Goal: Information Seeking & Learning: Learn about a topic

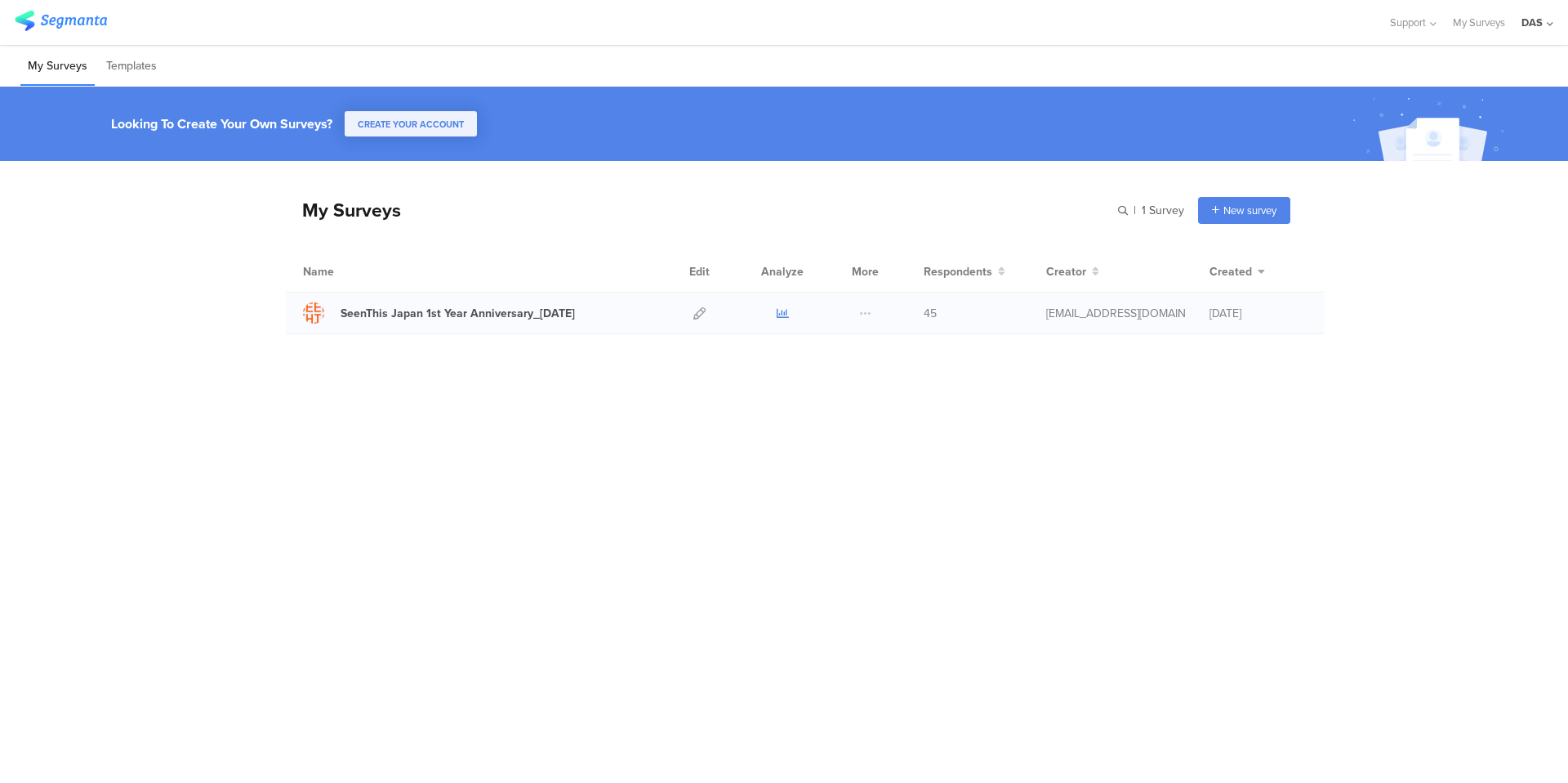
click at [782, 311] on icon at bounding box center [783, 313] width 12 height 12
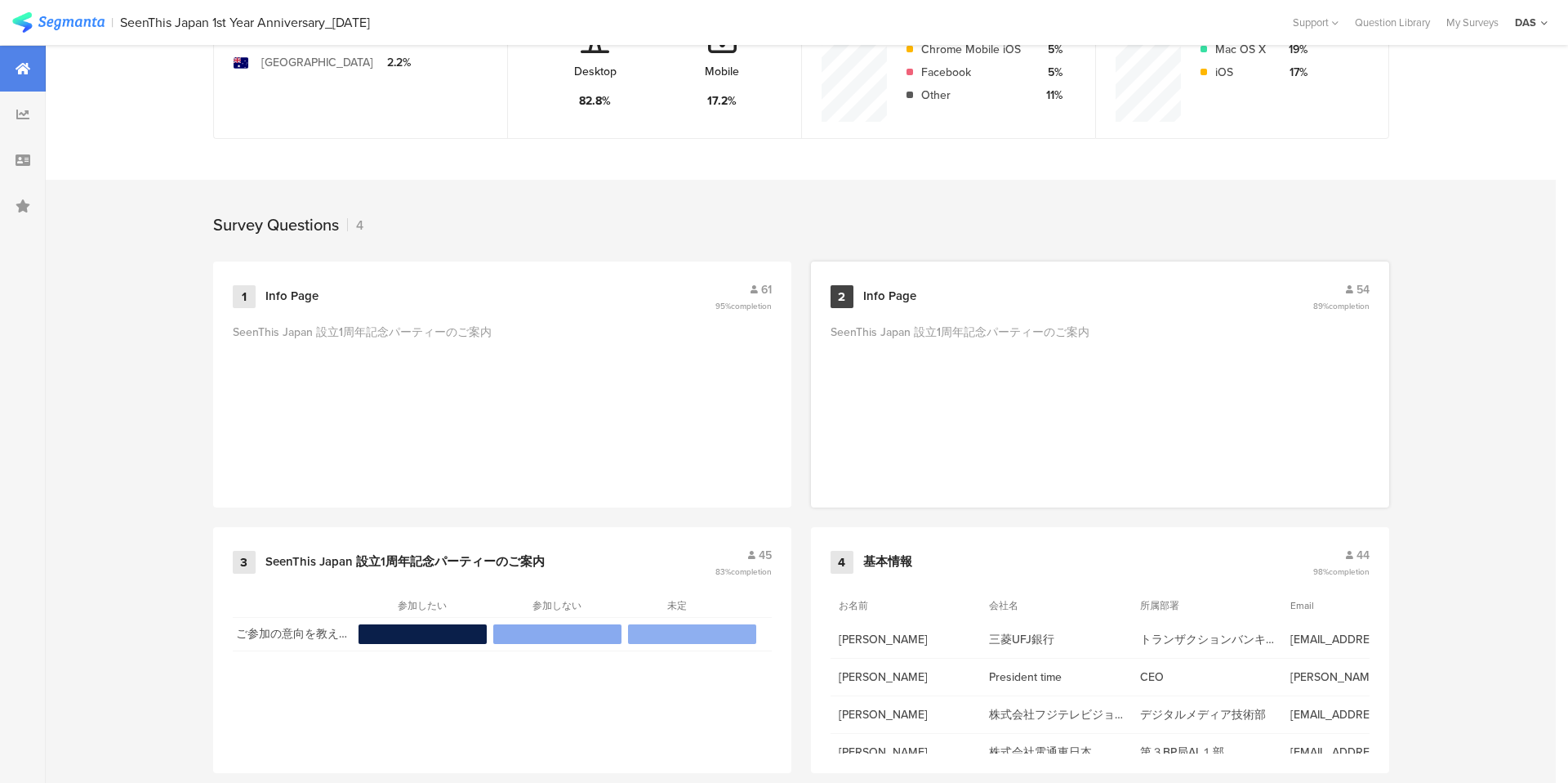
scroll to position [551, 0]
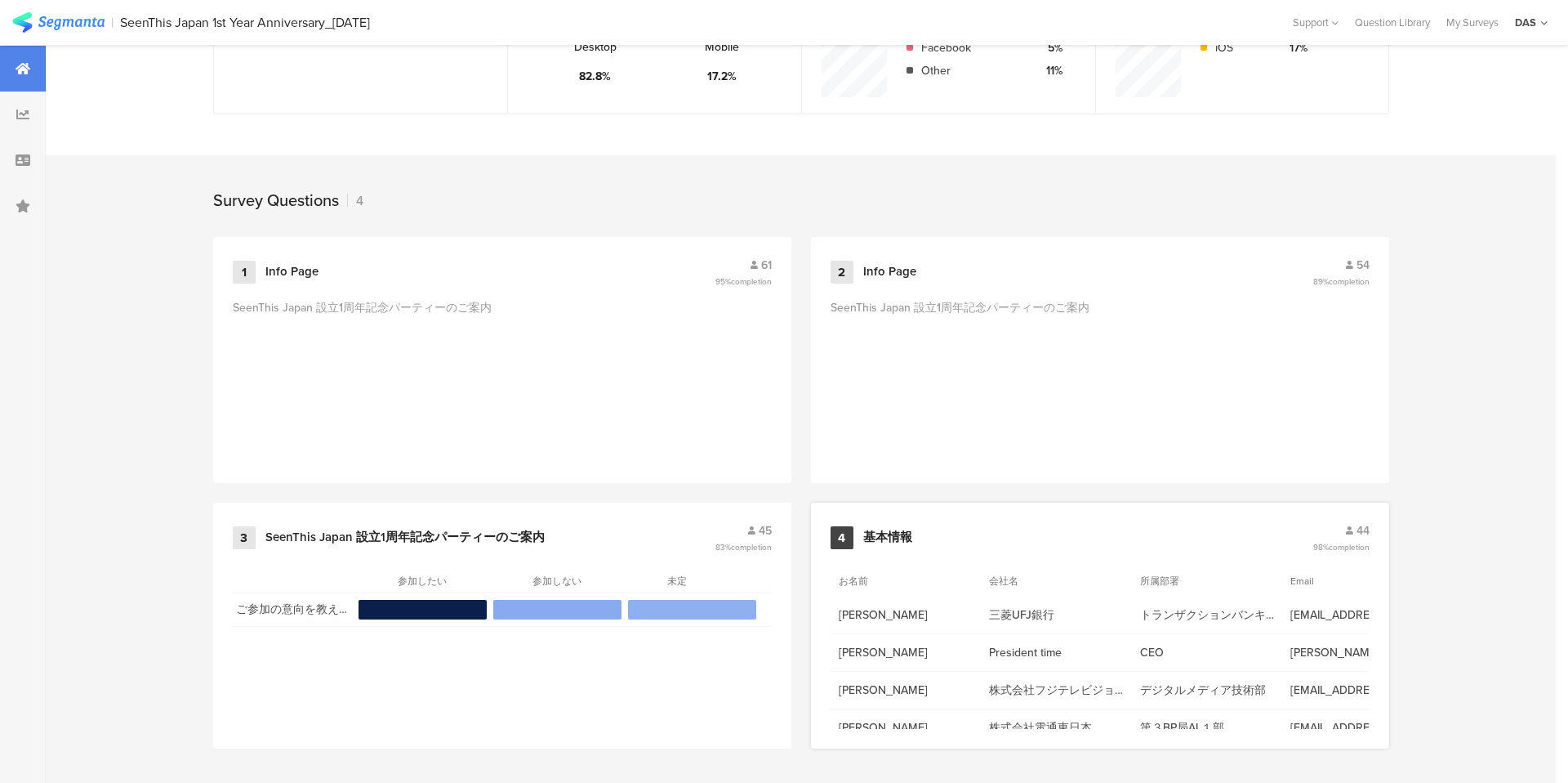
click at [1349, 529] on icon at bounding box center [1349, 530] width 7 height 9
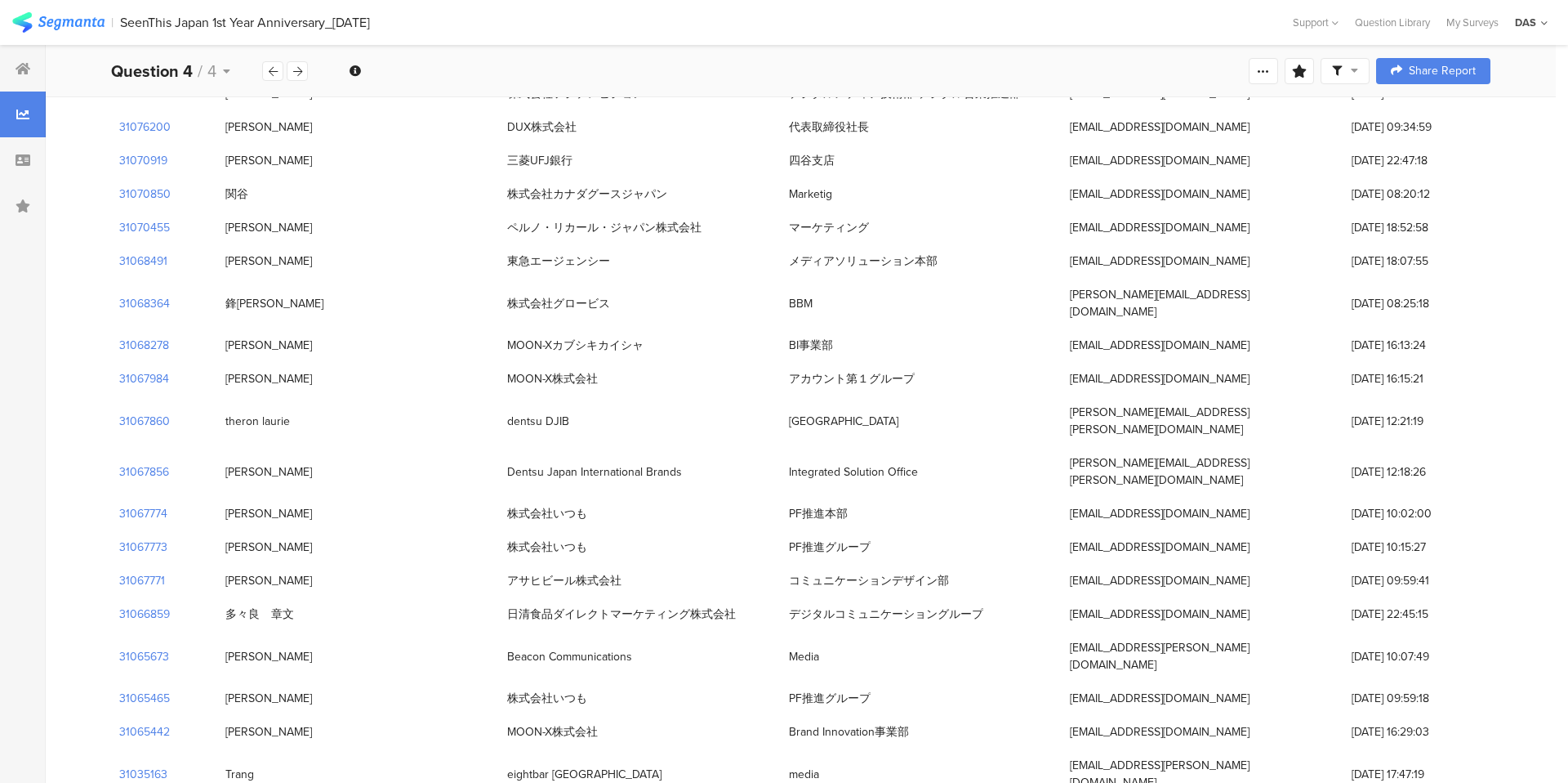
scroll to position [1057, 0]
